Goal: Transaction & Acquisition: Download file/media

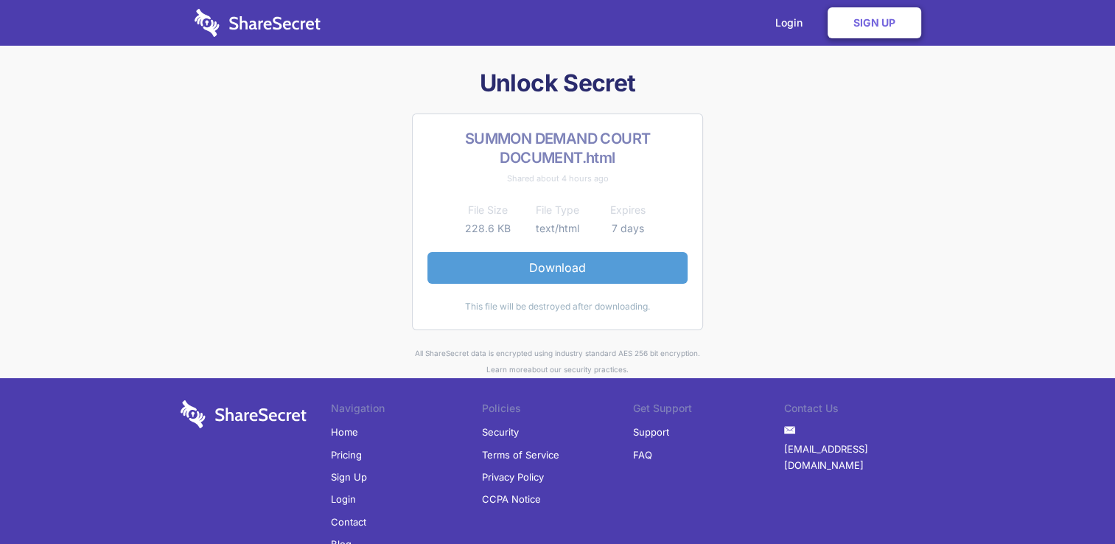
click at [609, 261] on link "Download" at bounding box center [557, 267] width 260 height 31
